Goal: Information Seeking & Learning: Compare options

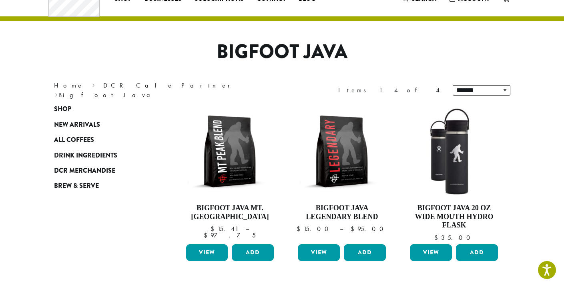
scroll to position [34, 0]
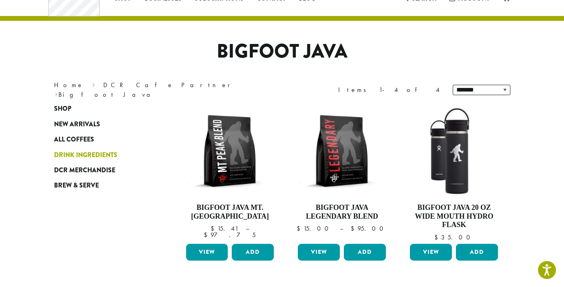
click at [82, 159] on span "Drink Ingredients" at bounding box center [85, 155] width 63 height 10
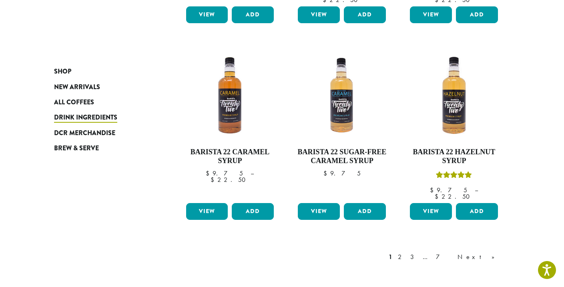
scroll to position [645, 0]
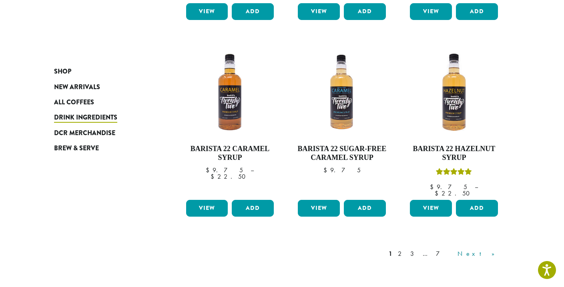
click at [491, 249] on link "Next »" at bounding box center [479, 254] width 46 height 10
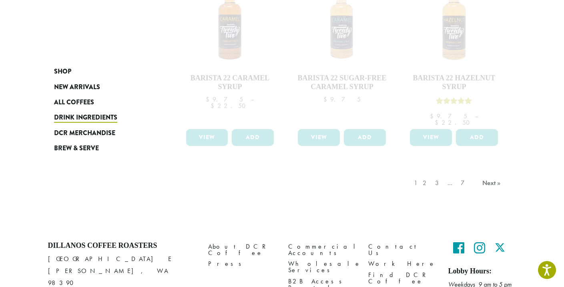
scroll to position [731, 0]
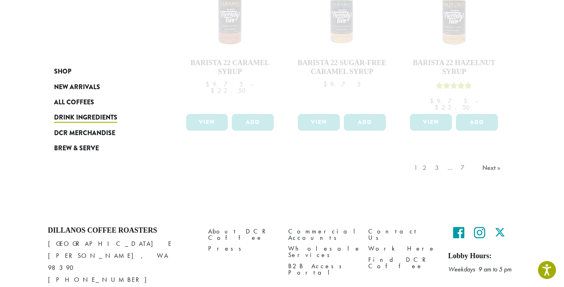
click at [446, 157] on div "1 2 3 … 7 Next »" at bounding box center [458, 176] width 92 height 38
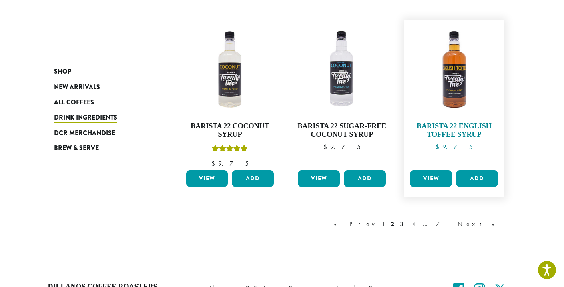
scroll to position [687, 0]
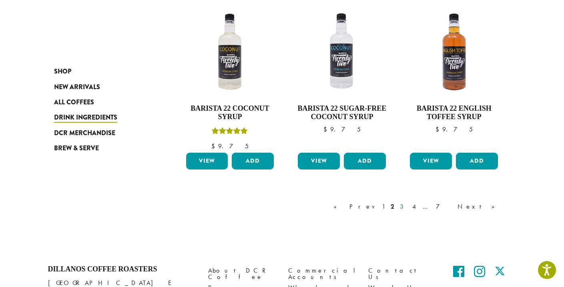
click at [408, 205] on link "3" at bounding box center [403, 207] width 10 height 10
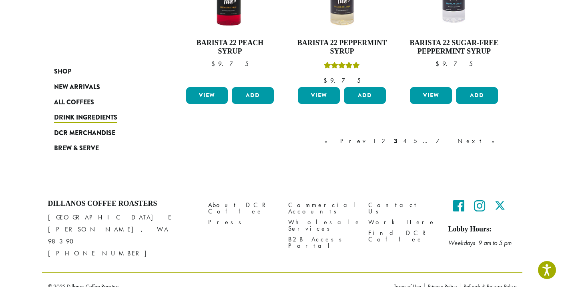
scroll to position [736, 0]
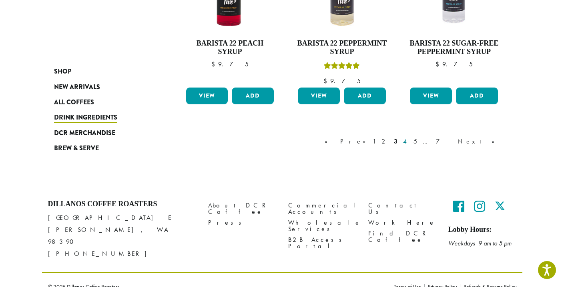
click at [409, 140] on link "4" at bounding box center [405, 142] width 8 height 10
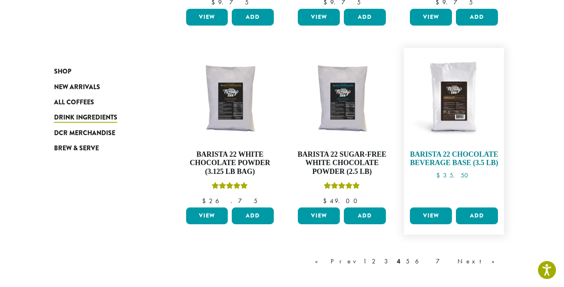
scroll to position [618, 0]
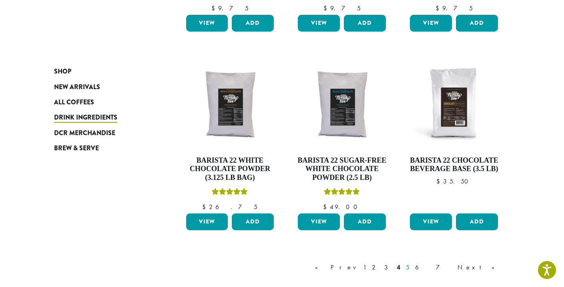
click at [411, 263] on link "5" at bounding box center [407, 268] width 7 height 10
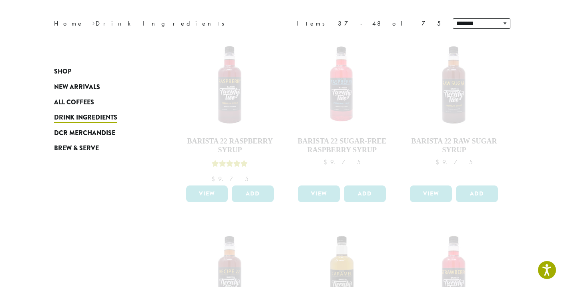
scroll to position [42, 0]
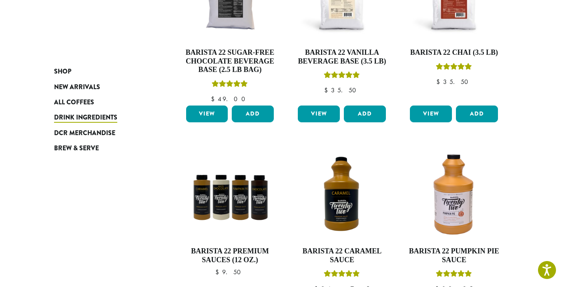
scroll to position [181, 0]
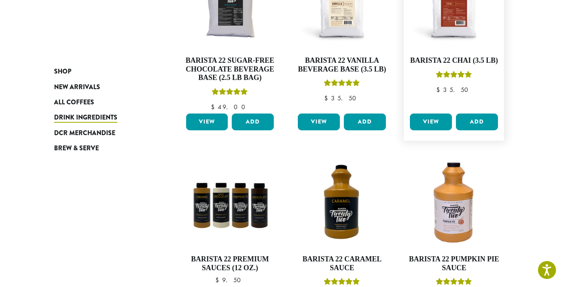
click at [434, 122] on link "View" at bounding box center [431, 122] width 42 height 17
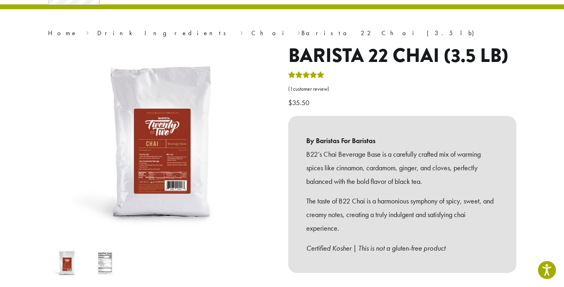
scroll to position [54, 0]
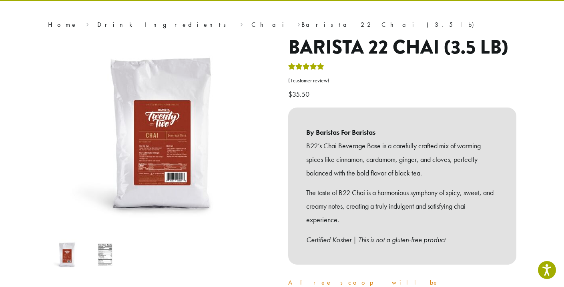
click at [105, 245] on img at bounding box center [105, 255] width 32 height 32
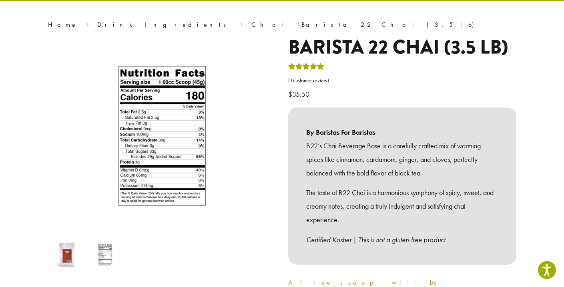
click at [66, 255] on img at bounding box center [67, 255] width 32 height 32
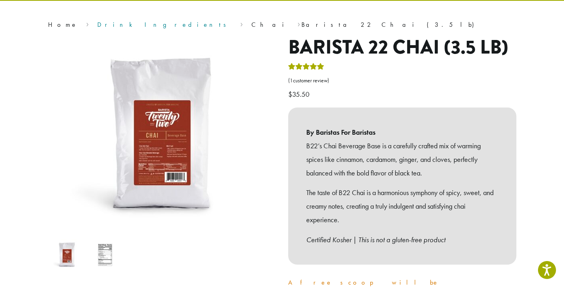
click at [103, 25] on link "Drink Ingredients" at bounding box center [164, 24] width 134 height 8
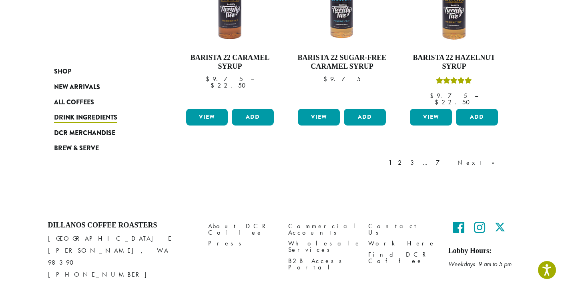
scroll to position [736, 0]
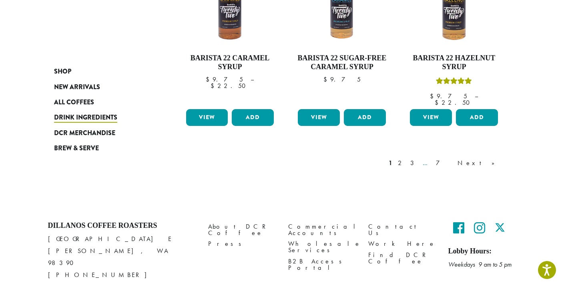
click at [432, 158] on link "…" at bounding box center [426, 163] width 11 height 10
click at [453, 158] on link "7" at bounding box center [443, 163] width 19 height 10
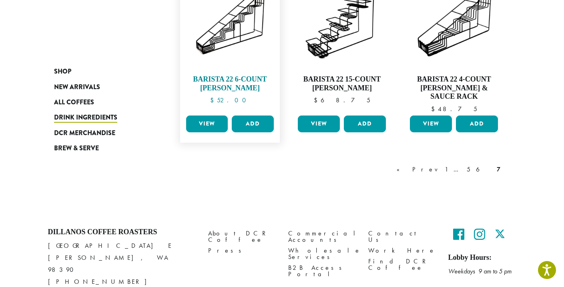
scroll to position [164, 0]
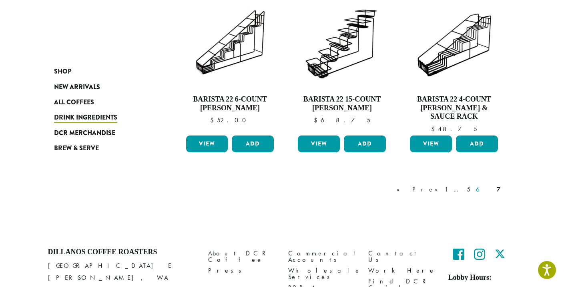
click at [489, 185] on link "6" at bounding box center [483, 190] width 18 height 10
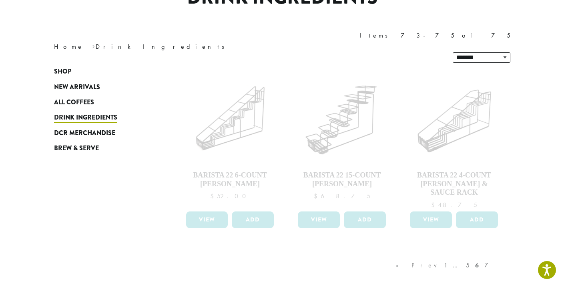
scroll to position [76, 0]
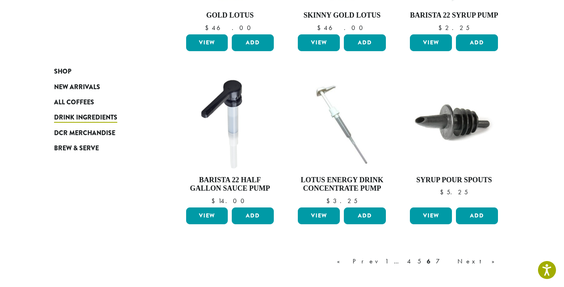
scroll to position [605, 0]
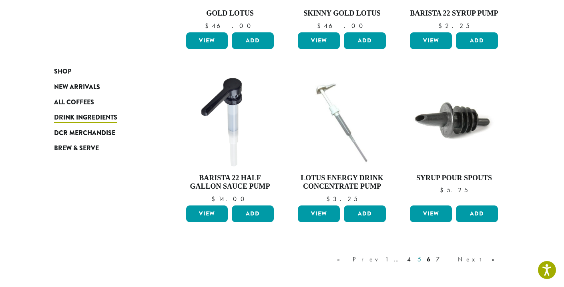
click at [423, 255] on link "5" at bounding box center [419, 260] width 7 height 10
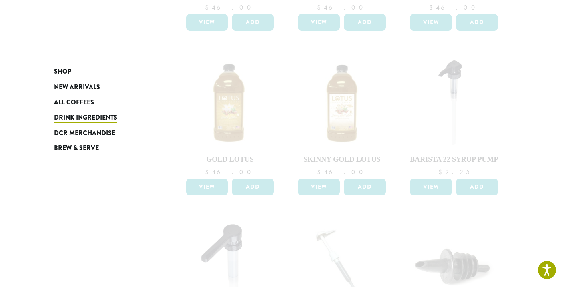
scroll to position [378, 0]
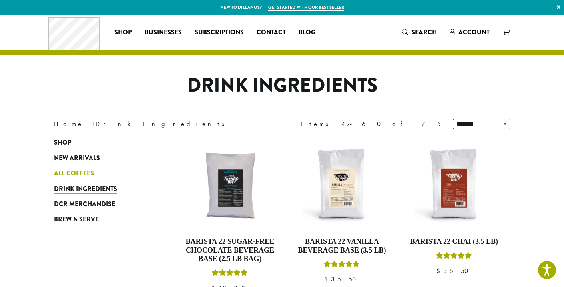
click at [80, 173] on span "All Coffees" at bounding box center [74, 174] width 40 height 10
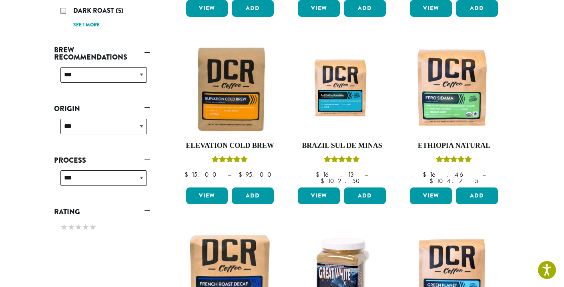
scroll to position [276, 0]
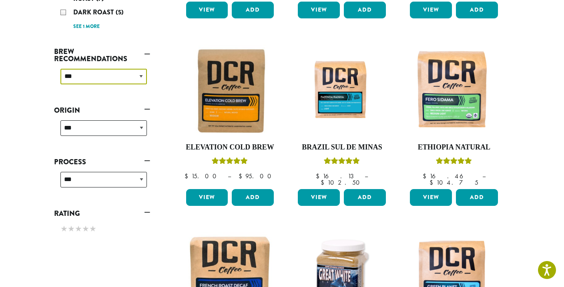
select select "********"
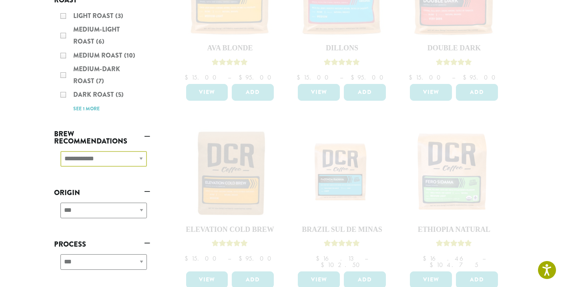
scroll to position [182, 0]
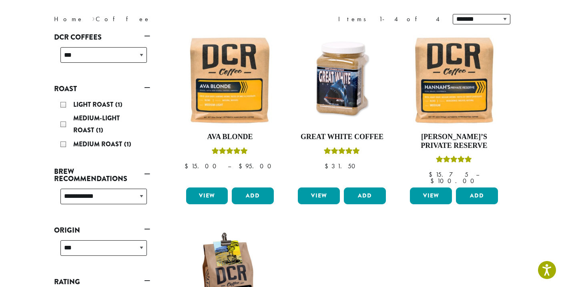
scroll to position [101, 0]
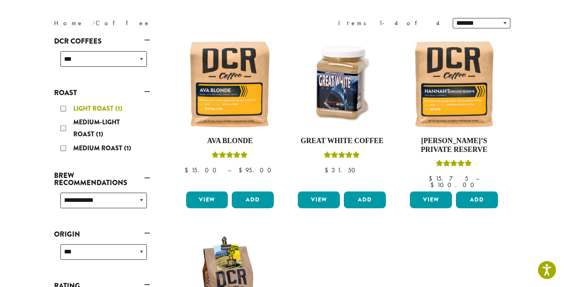
click at [63, 109] on div "Light Roast (1)" at bounding box center [103, 109] width 86 height 12
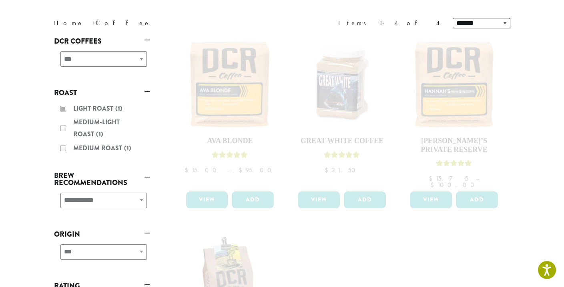
click at [64, 107] on div "Light Roast (1) Medium-Light Roast (1) Medium Roast (1)" at bounding box center [102, 129] width 96 height 59
click at [65, 123] on div "Light Roast (1) Medium-Light Roast (1) Medium Roast (1)" at bounding box center [102, 129] width 96 height 59
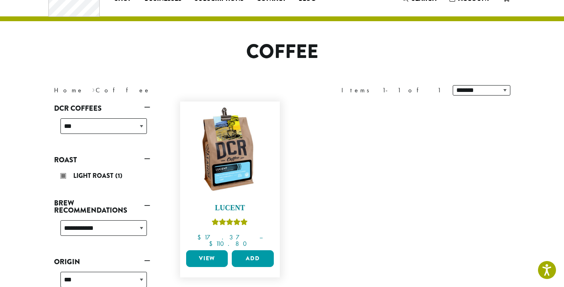
scroll to position [34, 0]
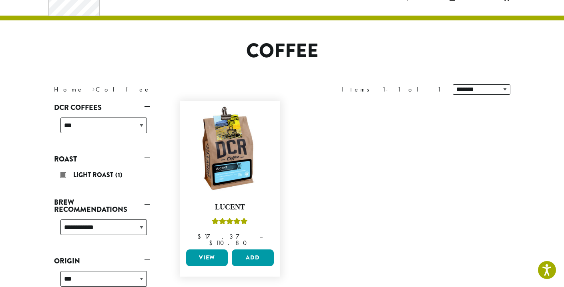
click at [209, 250] on link "View" at bounding box center [207, 258] width 42 height 17
click at [208, 253] on link "View" at bounding box center [207, 258] width 42 height 17
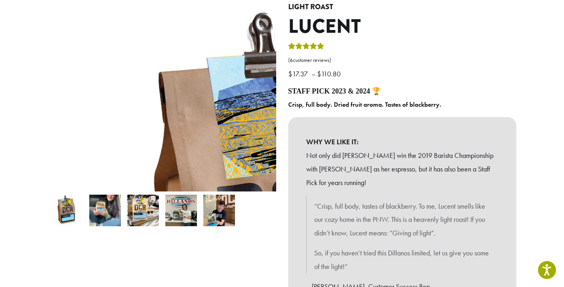
scroll to position [110, 0]
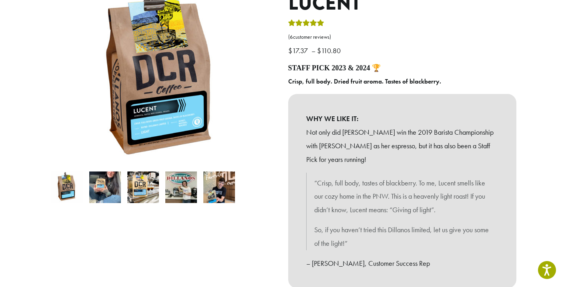
click at [103, 189] on img at bounding box center [105, 188] width 32 height 32
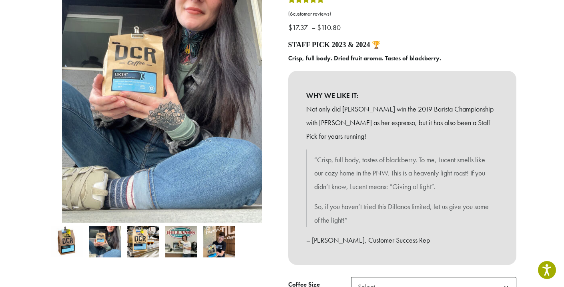
scroll to position [135, 0]
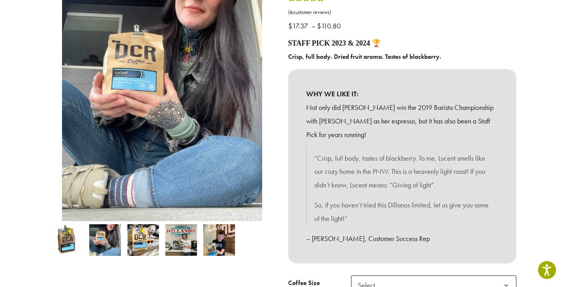
click at [146, 237] on img at bounding box center [143, 240] width 32 height 32
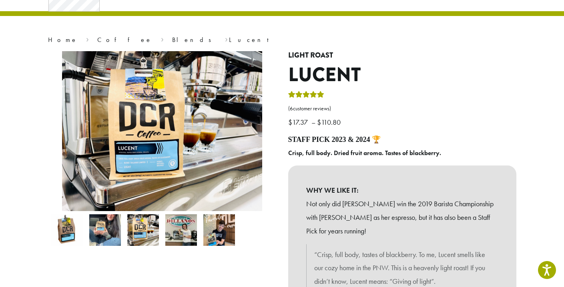
scroll to position [35, 0]
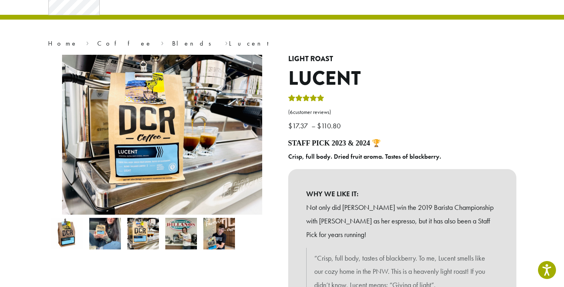
click at [170, 233] on img at bounding box center [181, 234] width 32 height 32
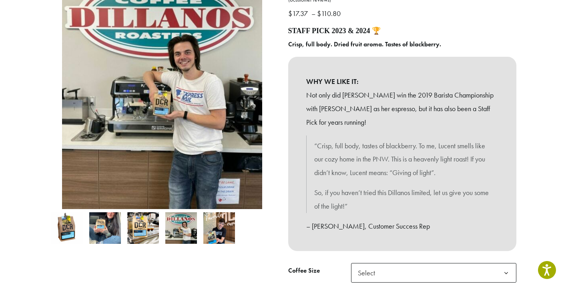
scroll to position [150, 0]
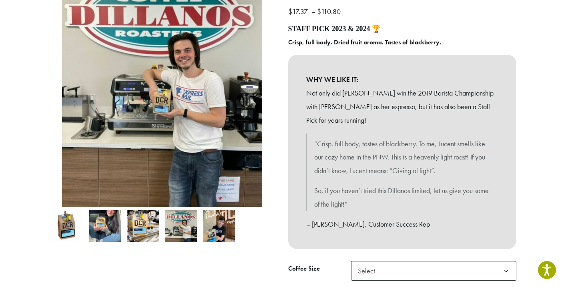
click at [213, 225] on img at bounding box center [219, 226] width 32 height 32
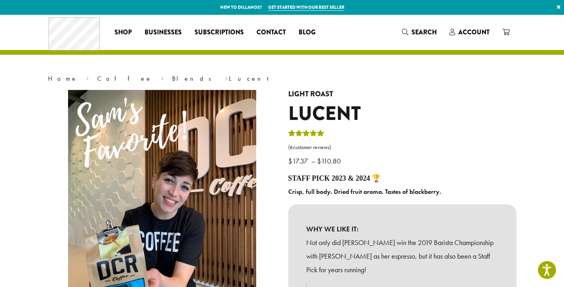
scroll to position [0, 0]
